Goal: Navigation & Orientation: Find specific page/section

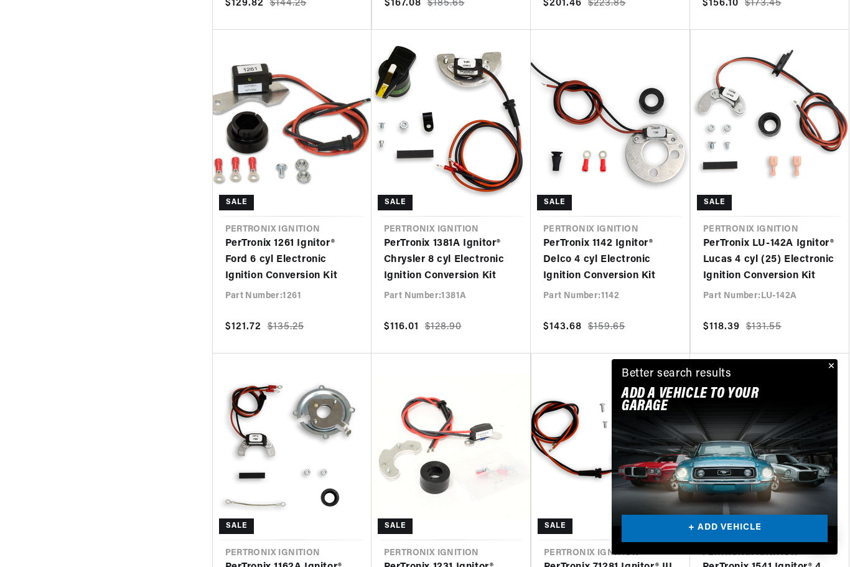
click at [836, 374] on button "Close" at bounding box center [830, 366] width 15 height 15
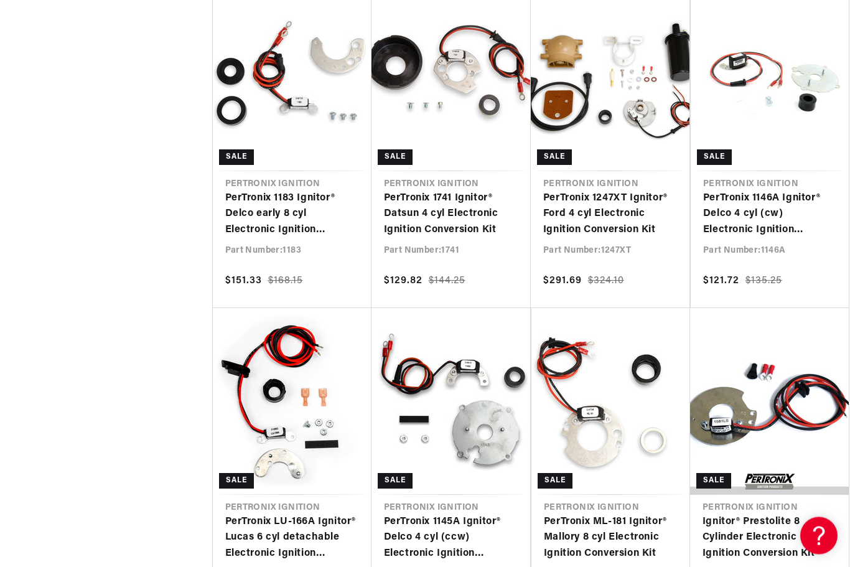
scroll to position [0, 665]
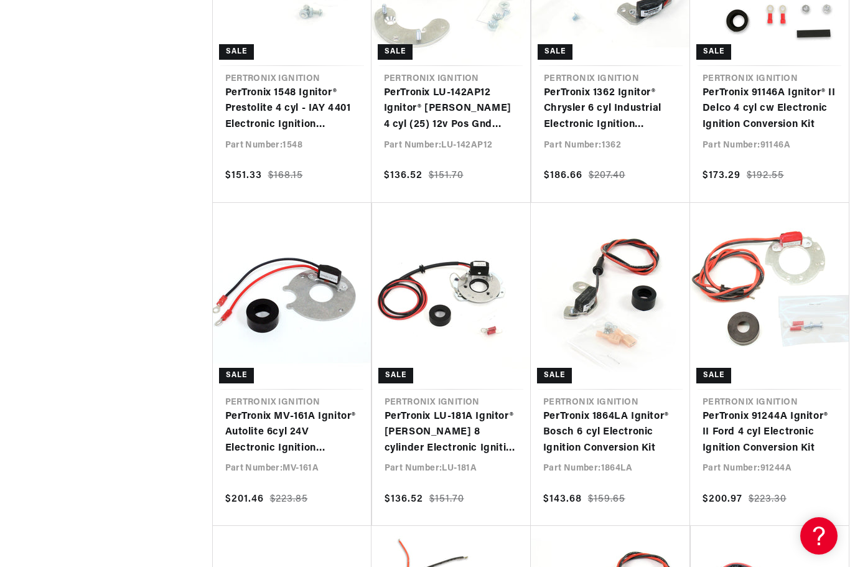
scroll to position [0, 1331]
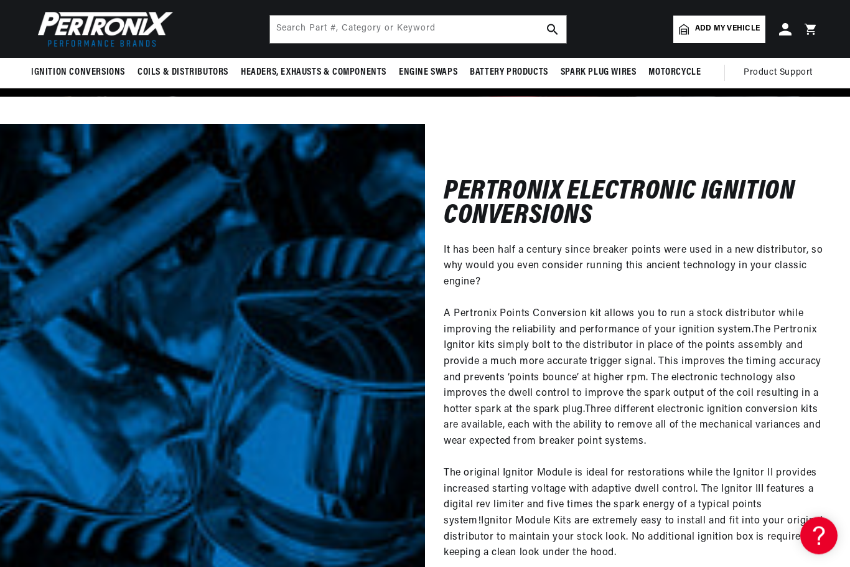
scroll to position [5632, 0]
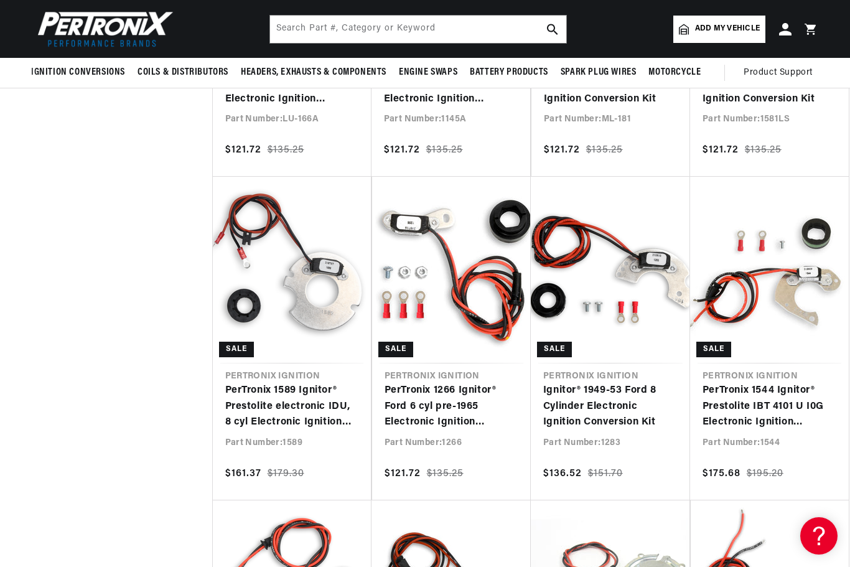
scroll to position [1763, 0]
